Goal: Task Accomplishment & Management: Manage account settings

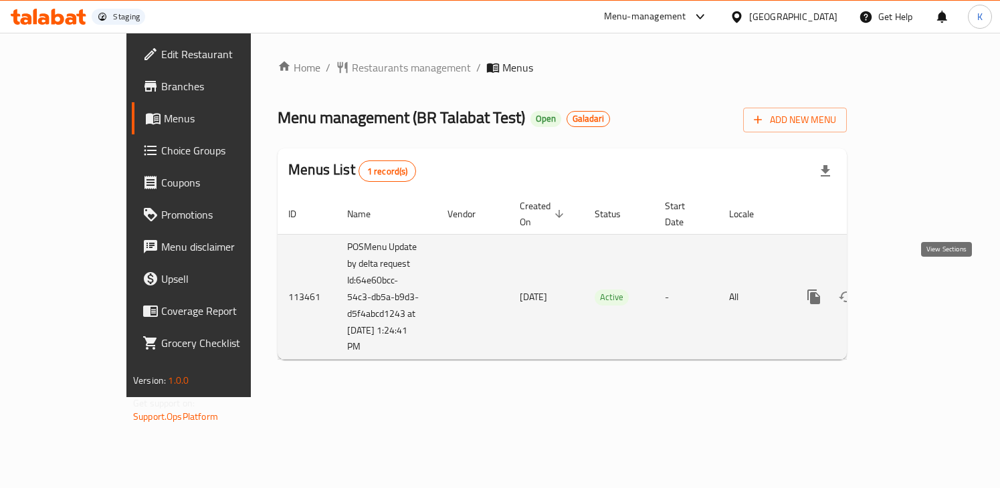
click at [927, 286] on link "enhanced table" at bounding box center [911, 297] width 32 height 32
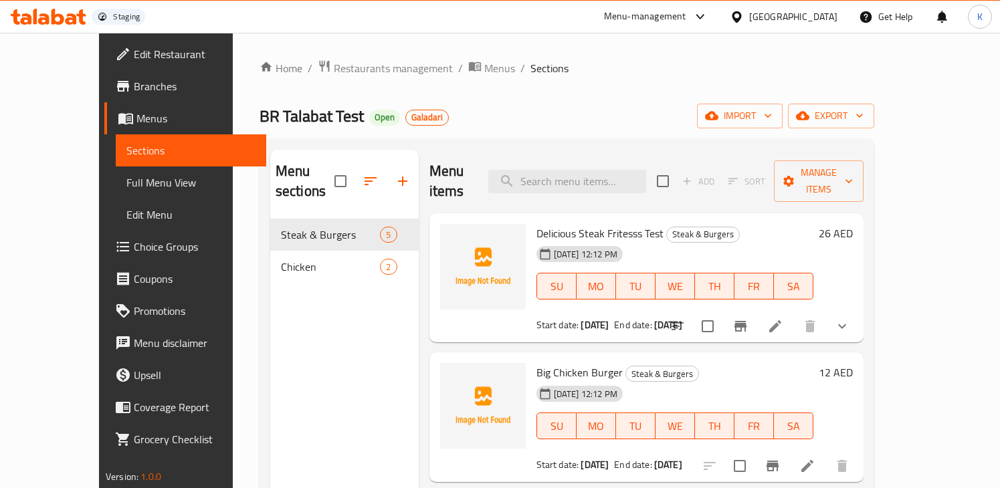
click at [563, 183] on div "Menu items Add Sort Manage items" at bounding box center [647, 182] width 434 height 64
click at [560, 175] on input "search" at bounding box center [567, 181] width 158 height 23
paste input "Delicious Steak Fritesss Test"
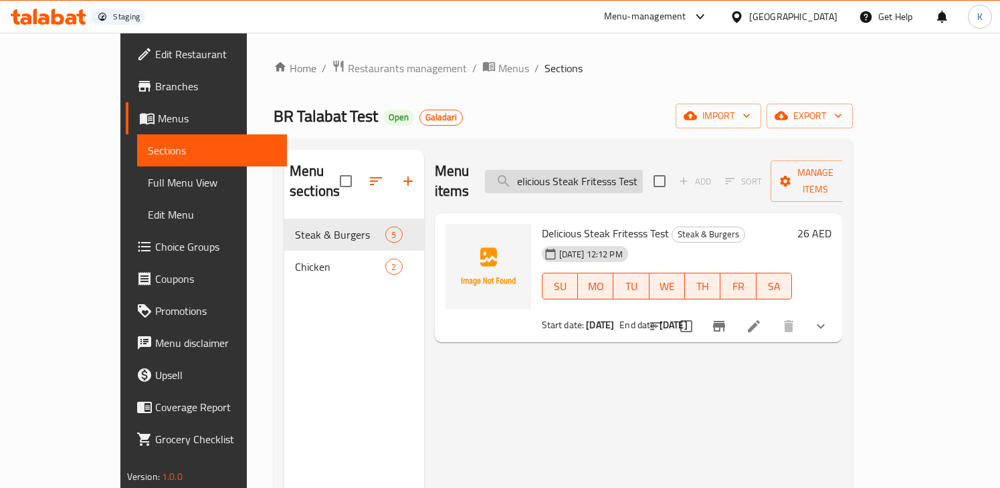
type input "Delicious Steak Fritesss Test"
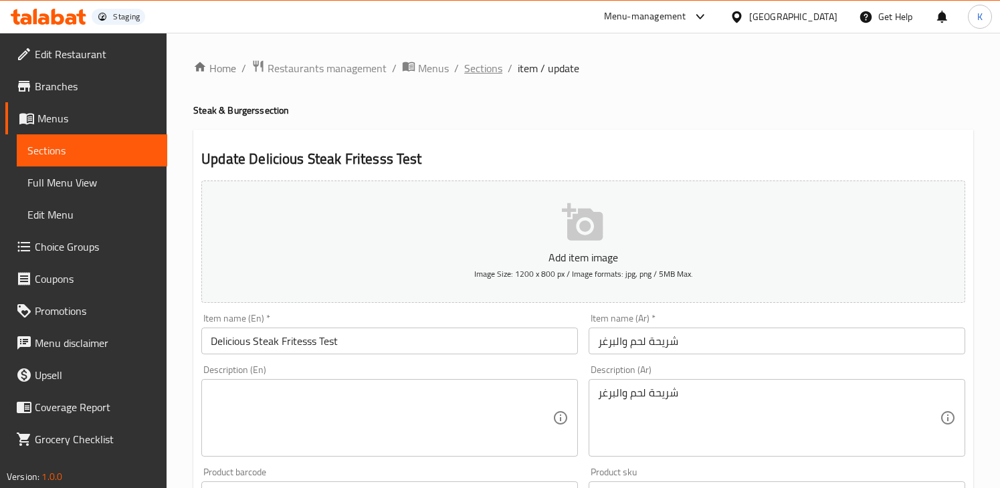
click at [484, 72] on span "Sections" at bounding box center [483, 68] width 38 height 16
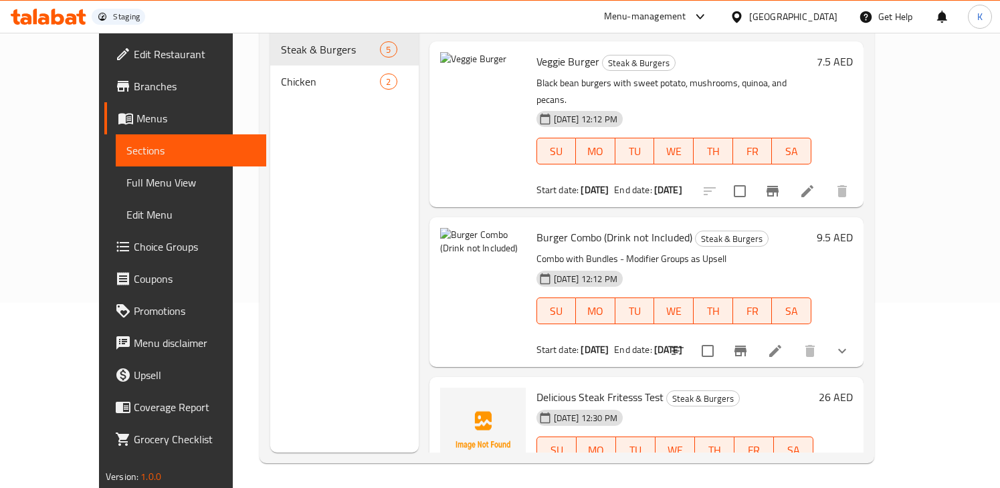
scroll to position [187, 0]
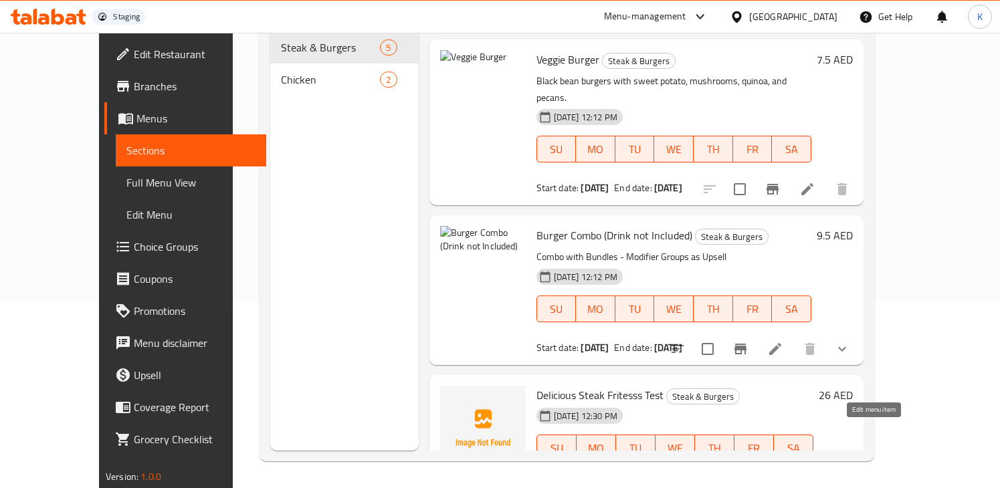
click at [784, 481] on icon at bounding box center [775, 489] width 16 height 16
